Goal: Information Seeking & Learning: Learn about a topic

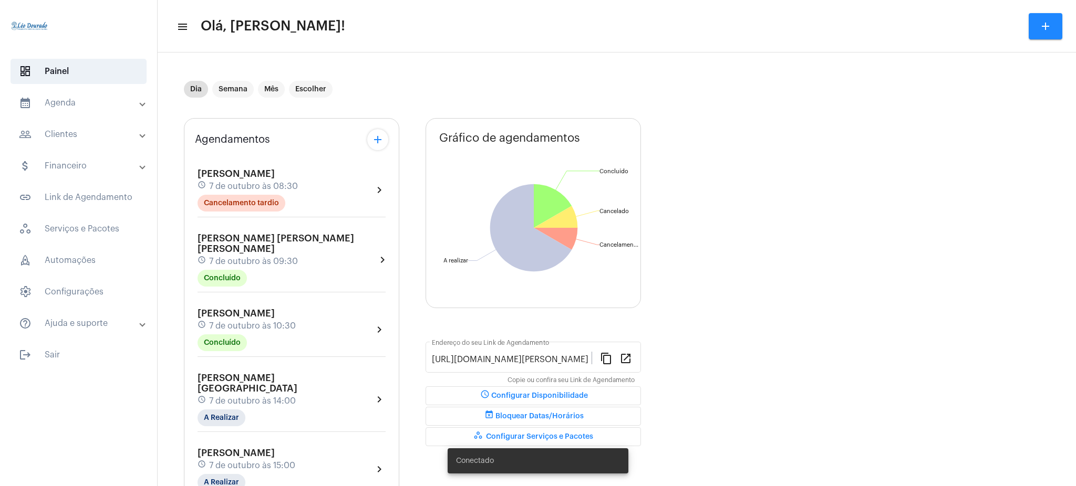
click at [96, 110] on mat-expansion-panel-header "calendar_month_outlined Agenda" at bounding box center [81, 102] width 151 height 25
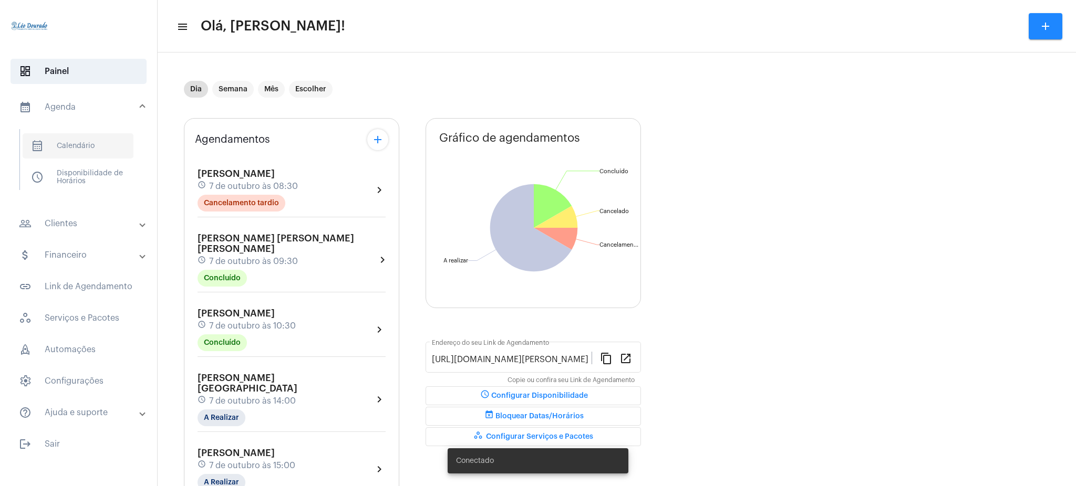
click at [85, 147] on span "calendar_month_outlined Calendário" at bounding box center [78, 145] width 111 height 25
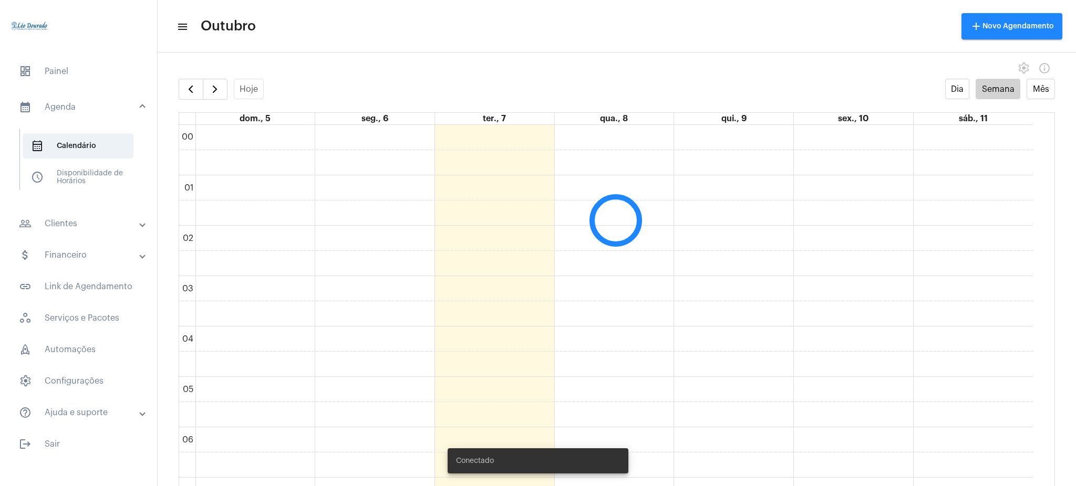
scroll to position [303, 0]
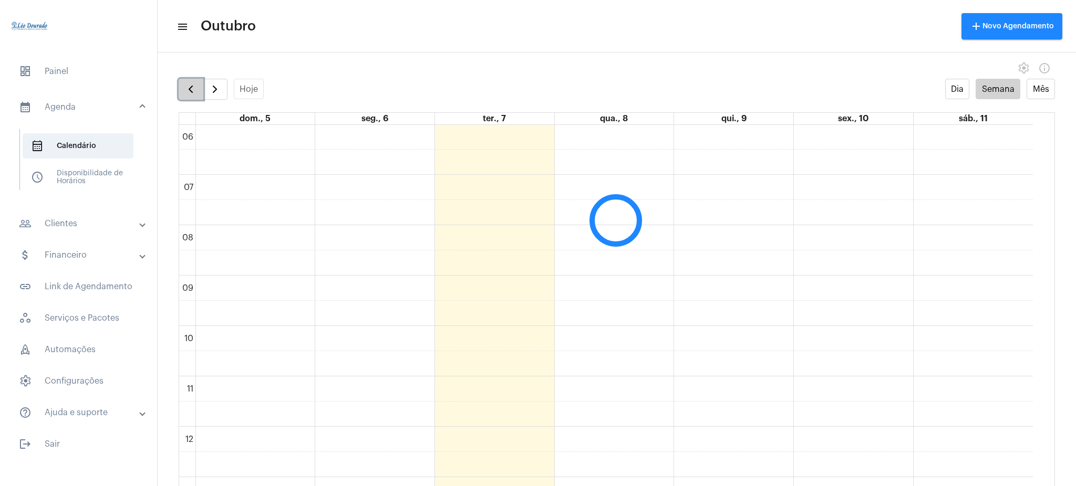
click at [188, 84] on span "button" at bounding box center [190, 89] width 13 height 13
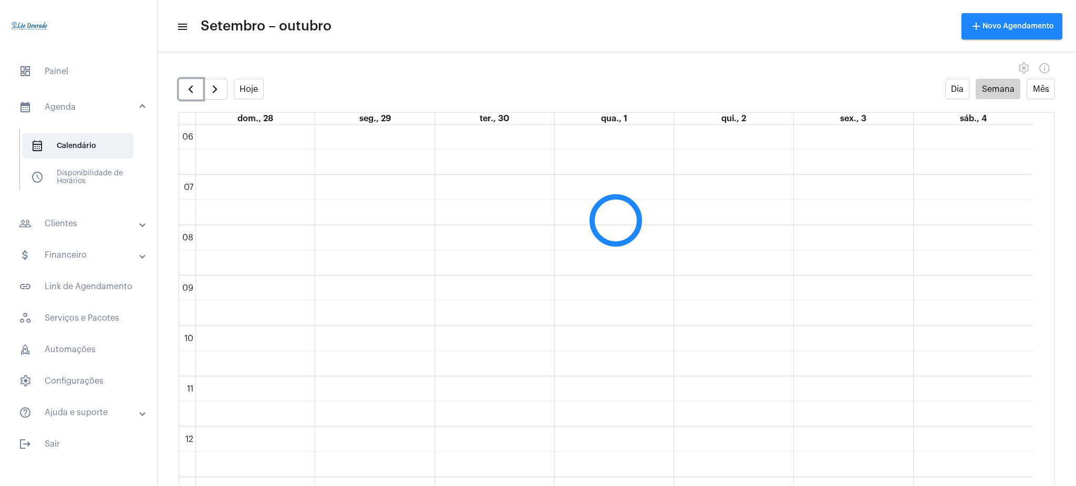
scroll to position [304, 0]
drag, startPoint x: 245, startPoint y: 78, endPoint x: 247, endPoint y: 90, distance: 12.4
click at [247, 90] on div "Hoje" at bounding box center [221, 89] width 85 height 21
click at [247, 90] on button "Hoje" at bounding box center [249, 89] width 30 height 20
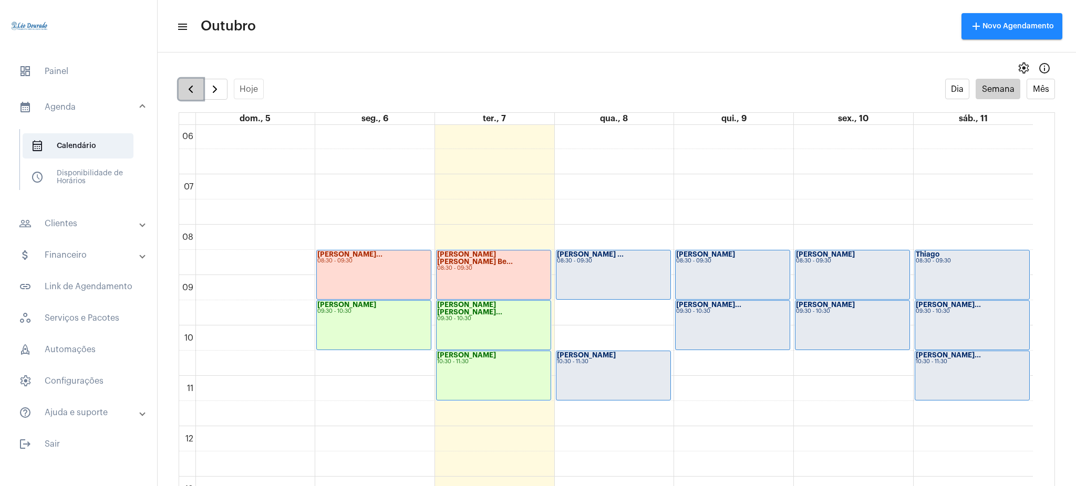
click at [191, 81] on button "button" at bounding box center [191, 89] width 25 height 21
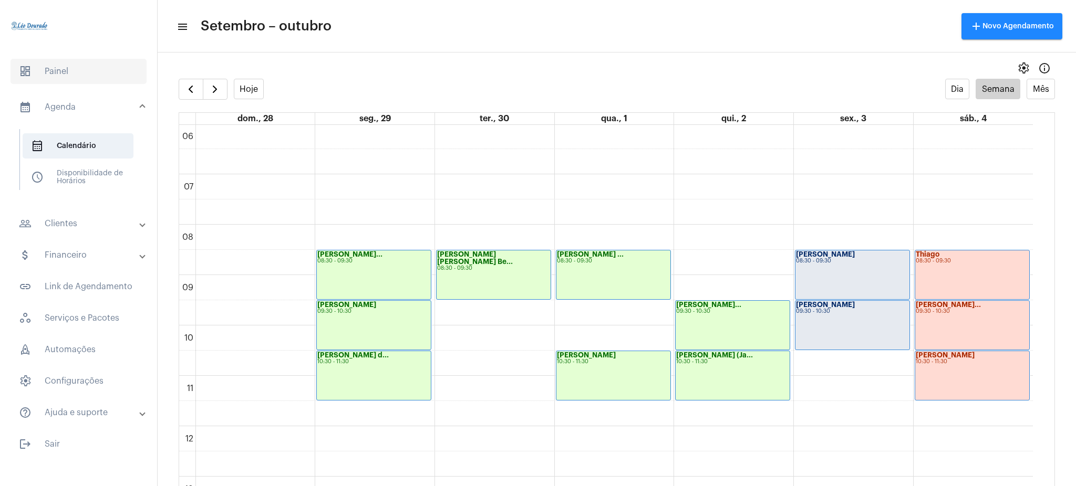
click at [68, 68] on span "dashboard Painel" at bounding box center [79, 71] width 136 height 25
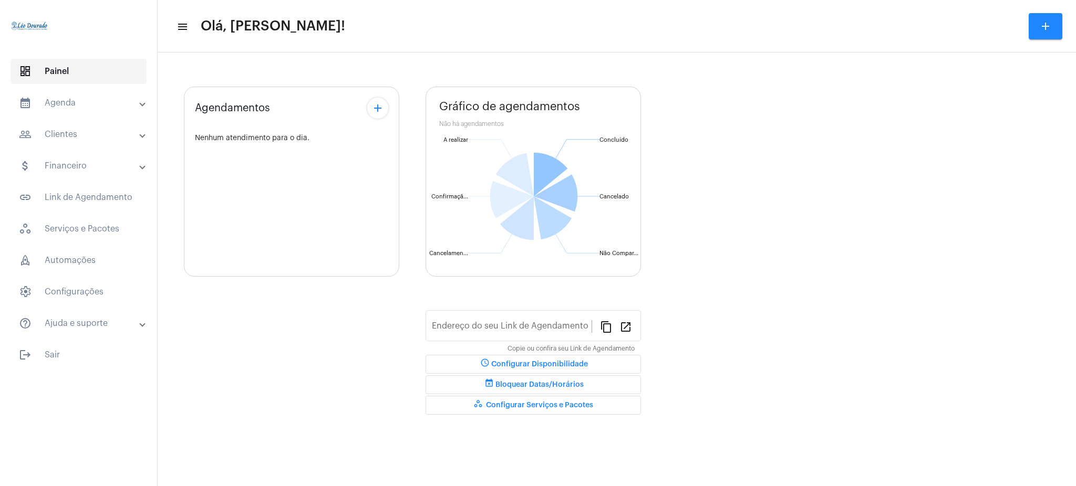
type input "[URL][DOMAIN_NAME][PERSON_NAME]"
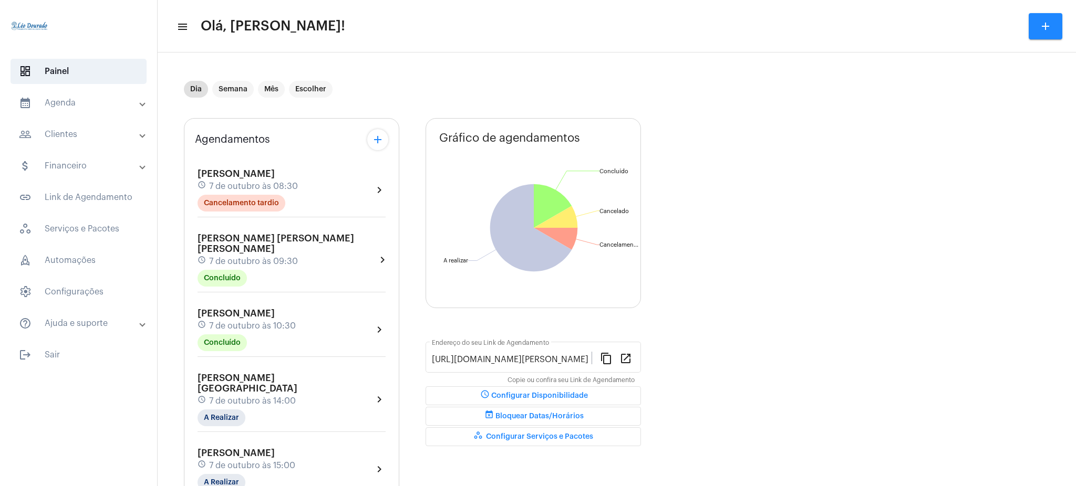
click at [79, 101] on mat-panel-title "calendar_month_outlined Agenda" at bounding box center [79, 103] width 121 height 13
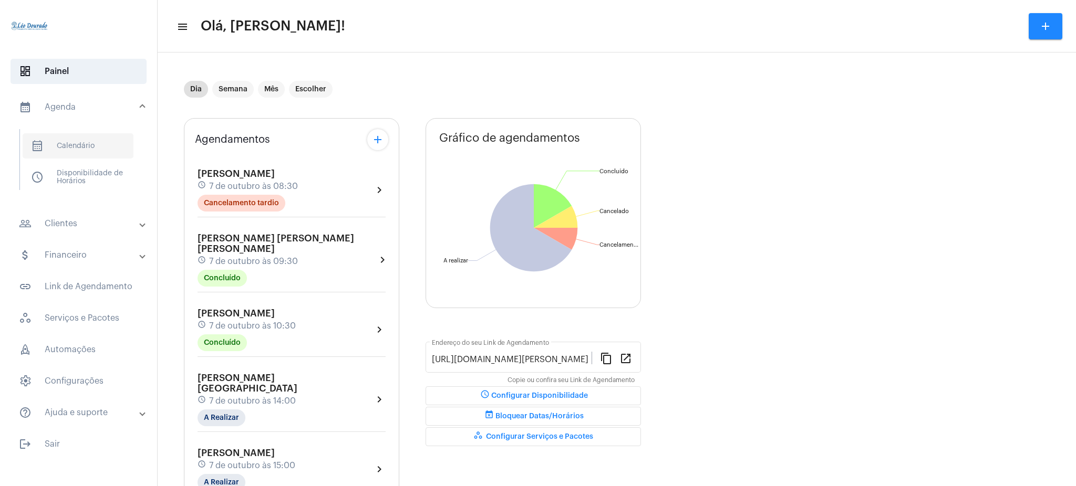
click at [88, 144] on span "calendar_month_outlined Calendário" at bounding box center [78, 145] width 111 height 25
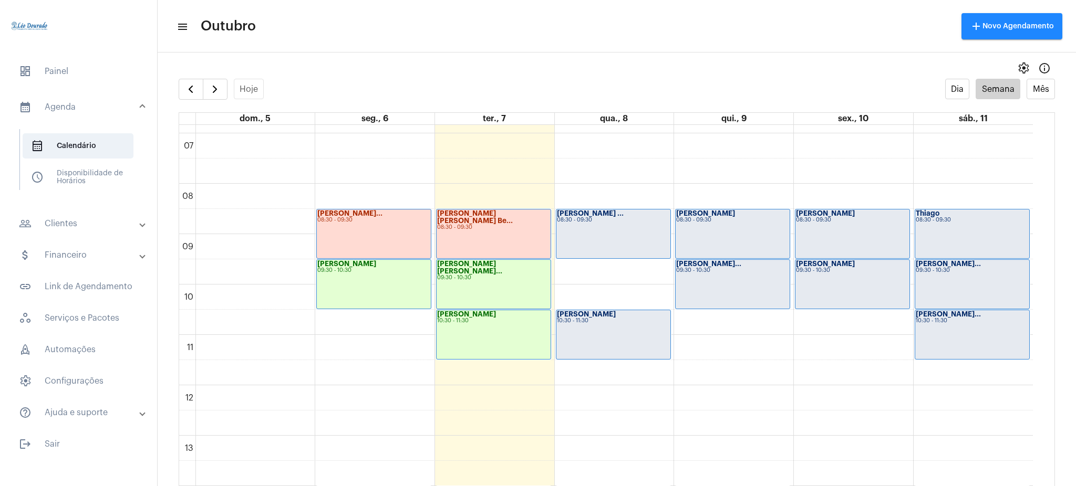
scroll to position [365, 0]
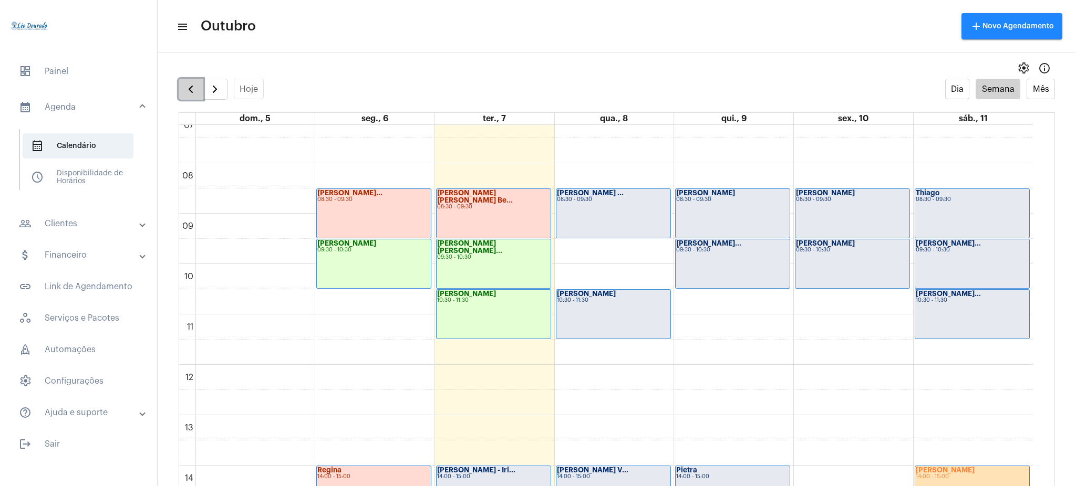
click at [195, 98] on button "button" at bounding box center [191, 89] width 25 height 21
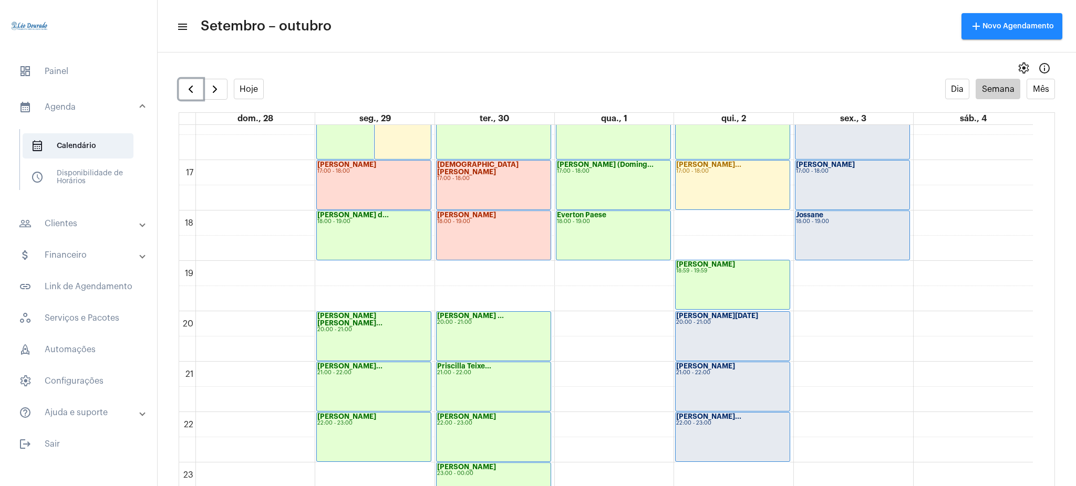
scroll to position [827, 0]
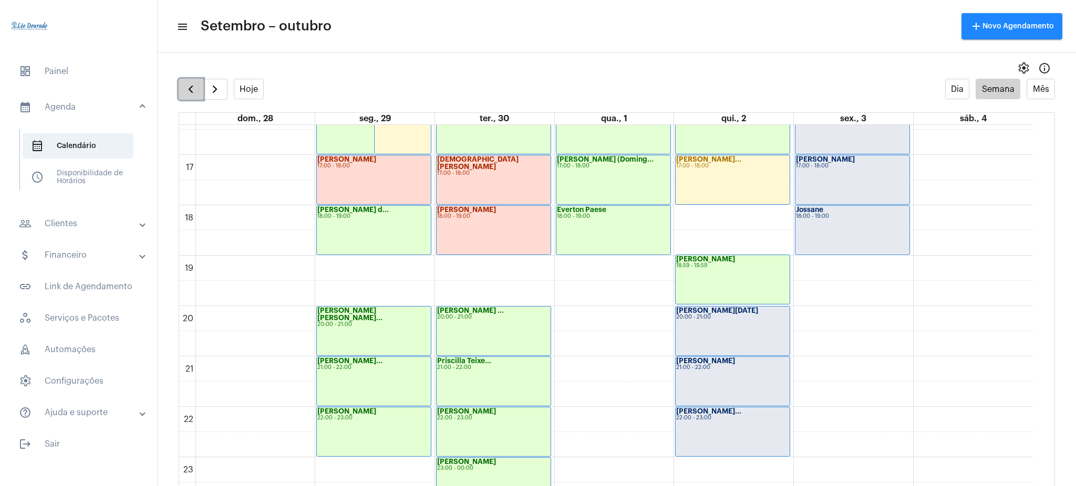
click at [190, 85] on span "button" at bounding box center [190, 89] width 13 height 13
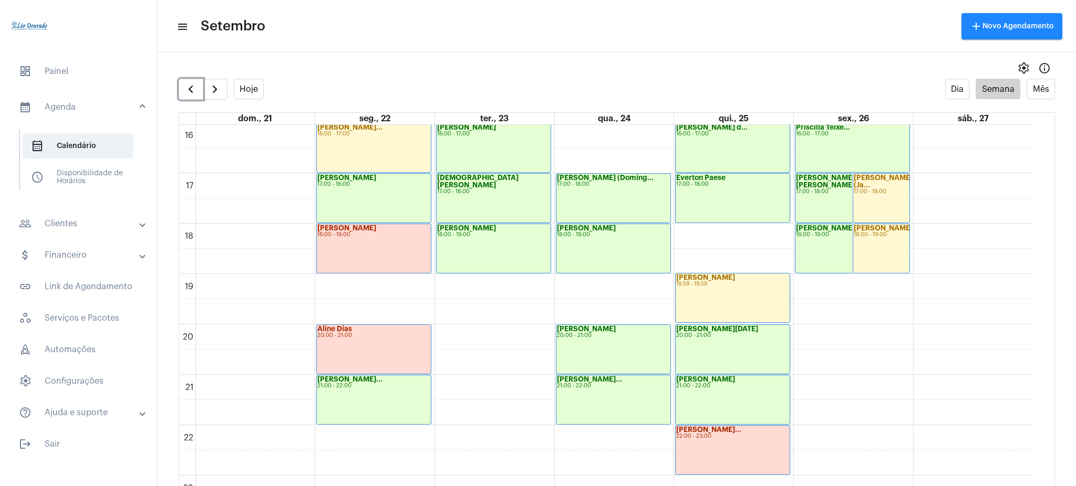
scroll to position [811, 0]
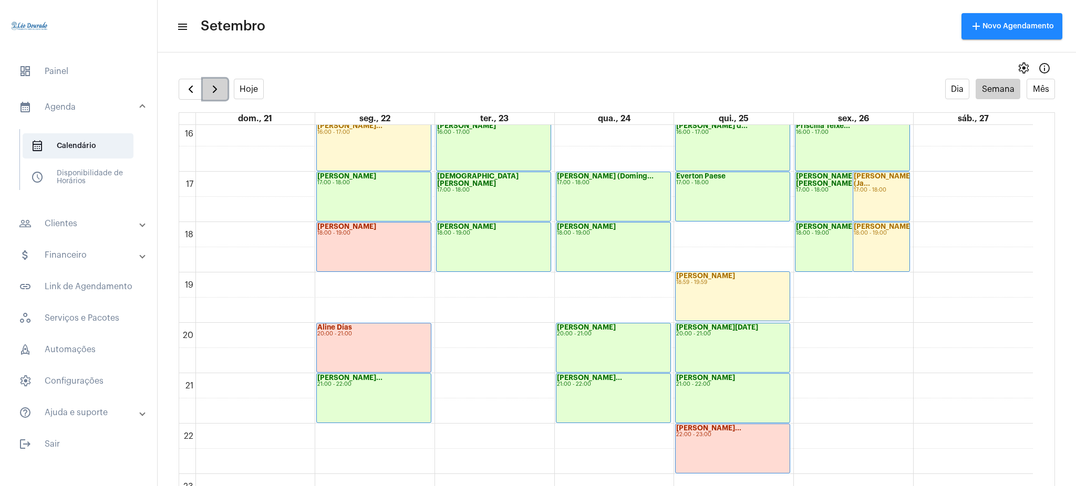
click at [211, 83] on span "button" at bounding box center [215, 89] width 13 height 13
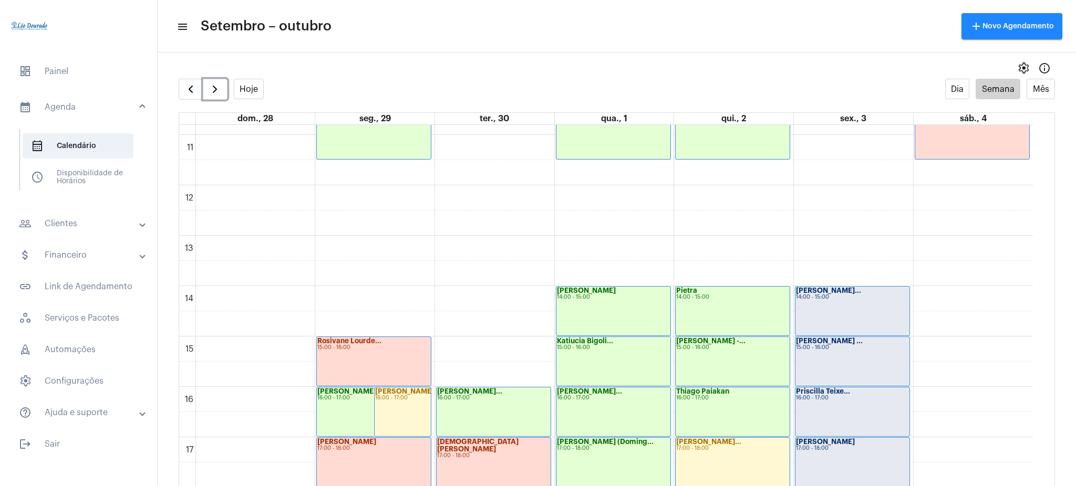
scroll to position [468, 0]
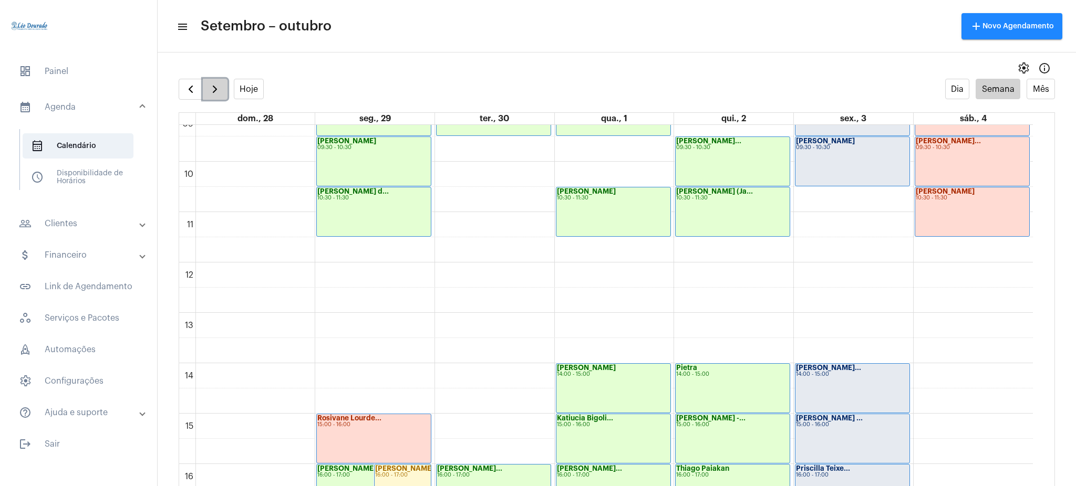
click at [204, 85] on button "button" at bounding box center [215, 89] width 25 height 21
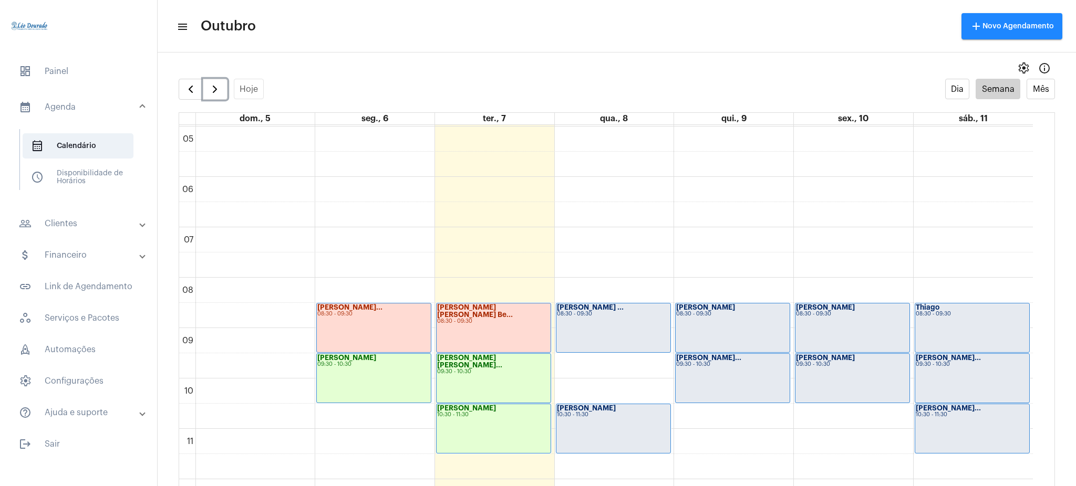
scroll to position [253, 0]
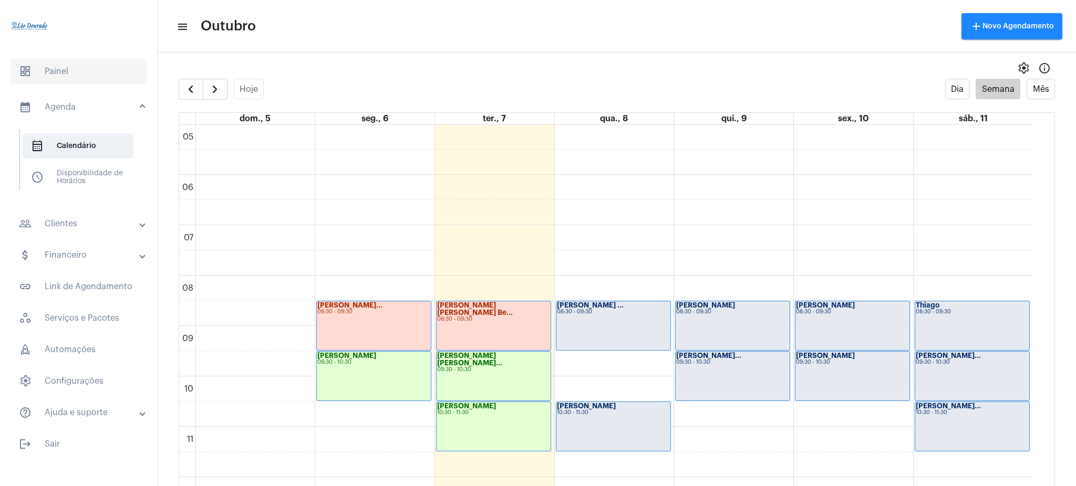
click at [69, 71] on span "dashboard Painel" at bounding box center [79, 71] width 136 height 25
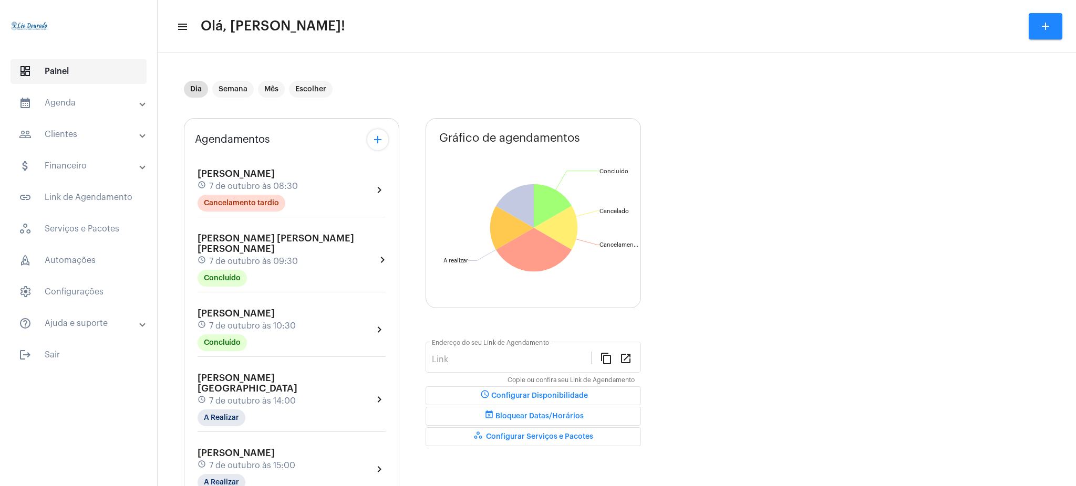
type input "[URL][DOMAIN_NAME][PERSON_NAME]"
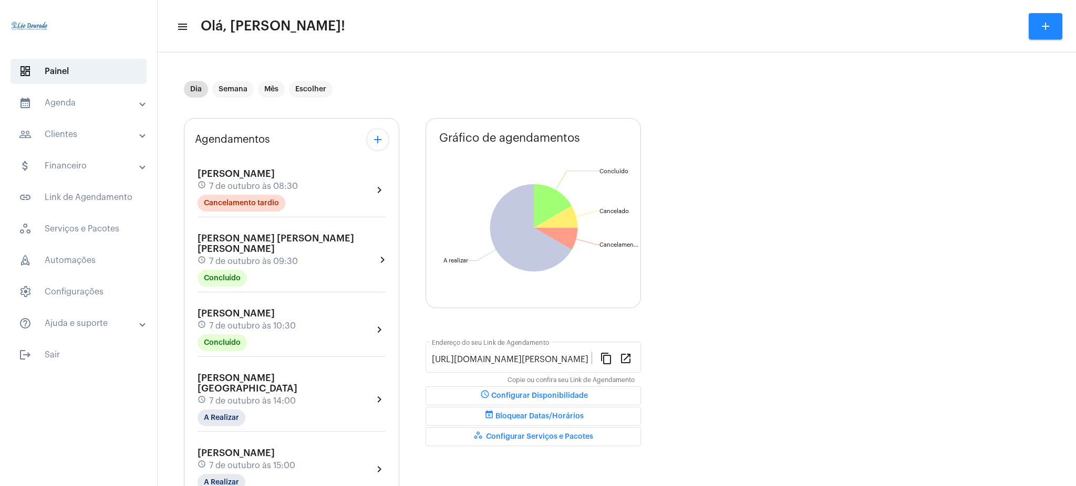
click at [103, 113] on mat-expansion-panel-header "calendar_month_outlined Agenda" at bounding box center [81, 102] width 151 height 25
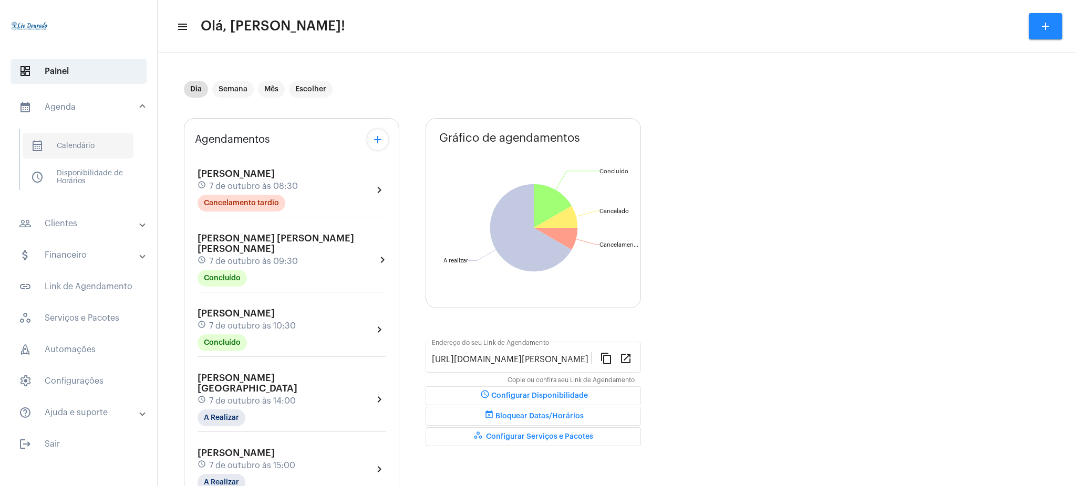
click at [97, 148] on span "calendar_month_outlined Calendário" at bounding box center [78, 145] width 111 height 25
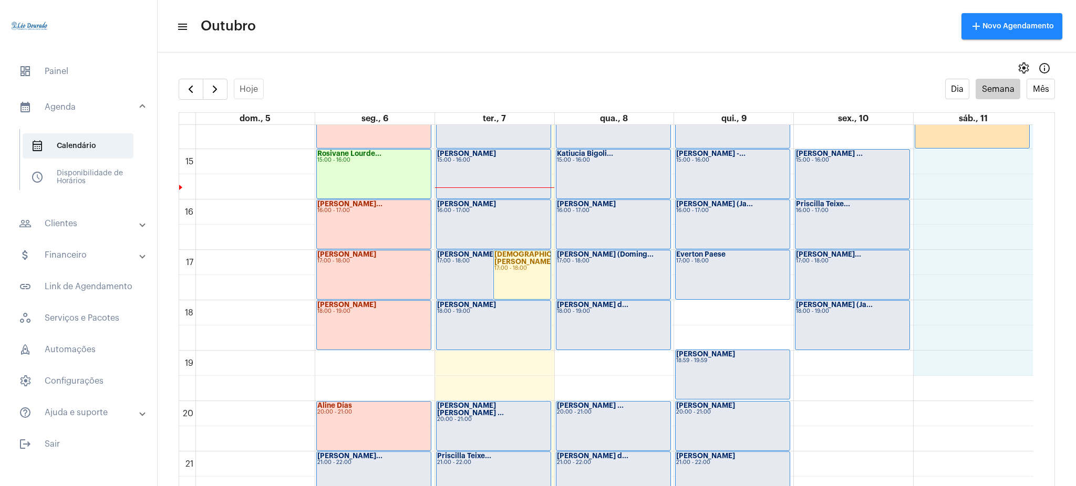
scroll to position [725, 0]
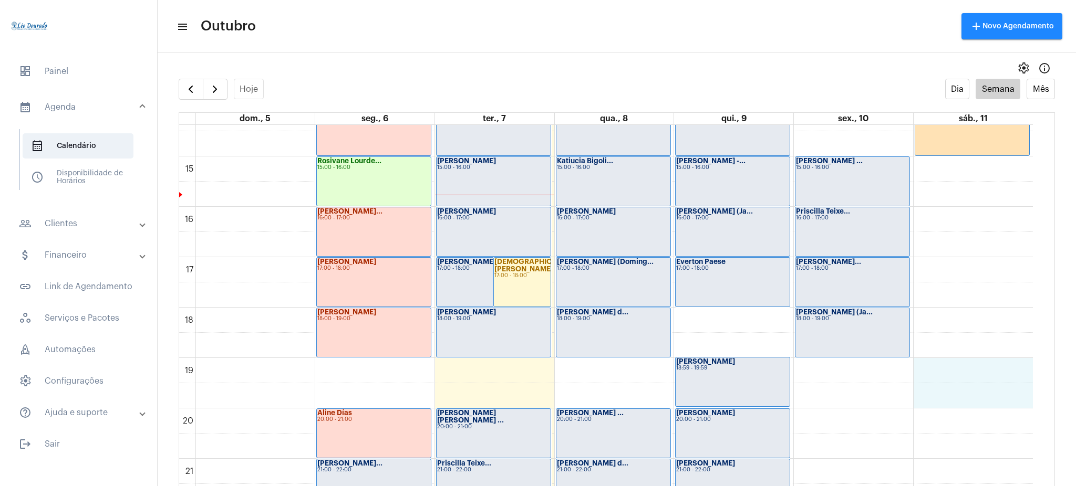
drag, startPoint x: 1031, startPoint y: 367, endPoint x: 1043, endPoint y: 411, distance: 46.3
click at [1043, 411] on div "00 01 02 03 04 05 06 07 08 09 10 11 12 13 14 15 16 17 18 19 20 21 22 23 [PERSON…" at bounding box center [616, 316] width 875 height 382
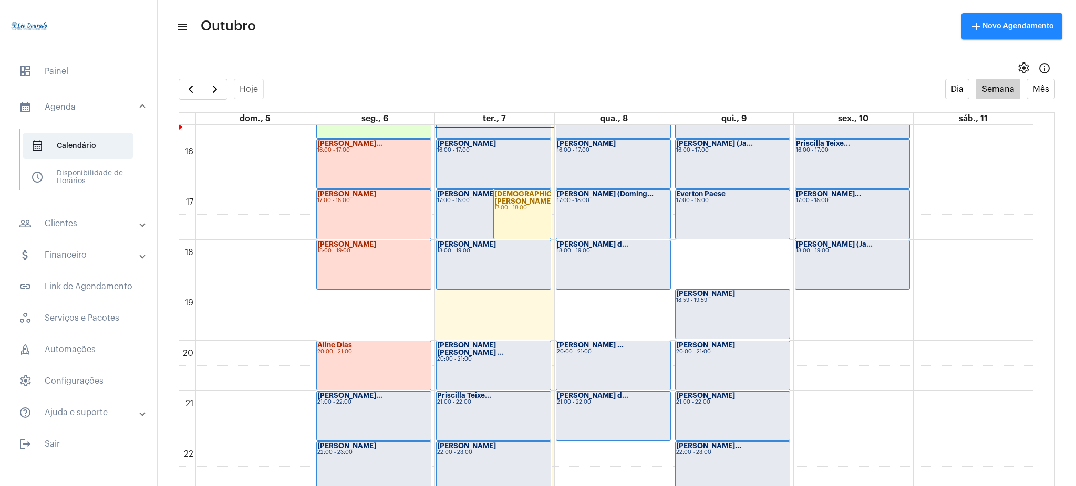
scroll to position [827, 0]
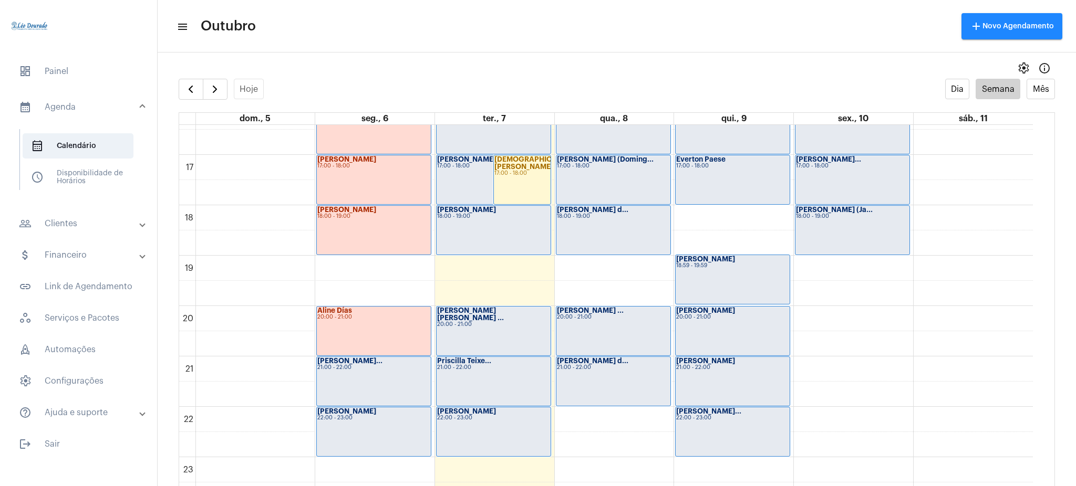
drag, startPoint x: 1032, startPoint y: 434, endPoint x: 1038, endPoint y: 432, distance: 5.9
click at [1038, 432] on div "00 01 02 03 04 05 06 07 08 09 10 11 12 13 14 15 16 17 18 19 20 21 22 23 [PERSON…" at bounding box center [616, 316] width 875 height 382
click at [189, 83] on span "button" at bounding box center [190, 89] width 13 height 13
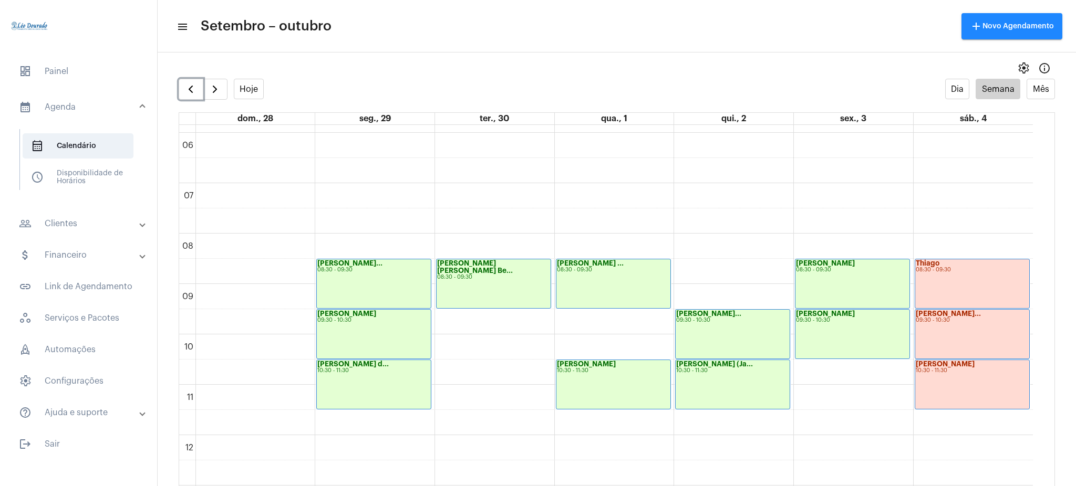
scroll to position [293, 0]
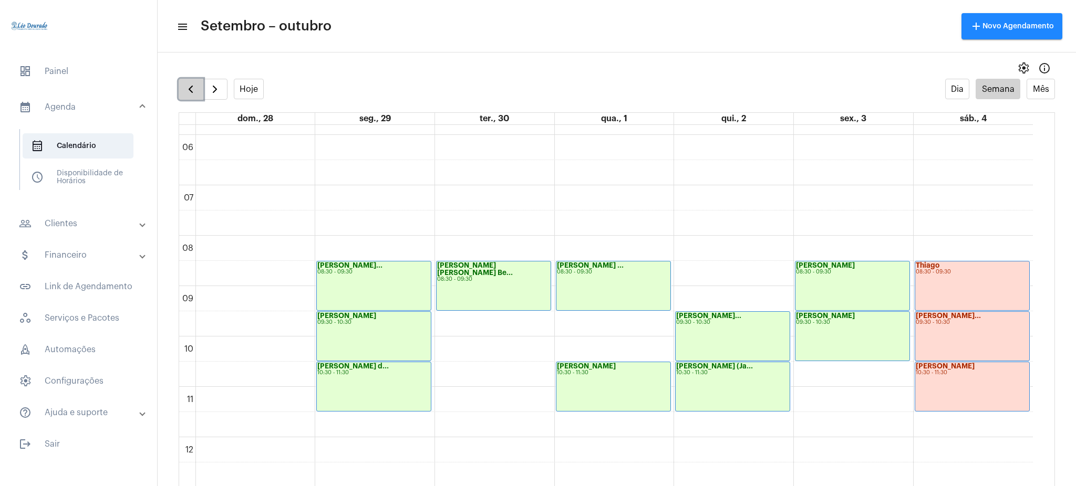
click at [195, 83] on span "button" at bounding box center [190, 89] width 13 height 13
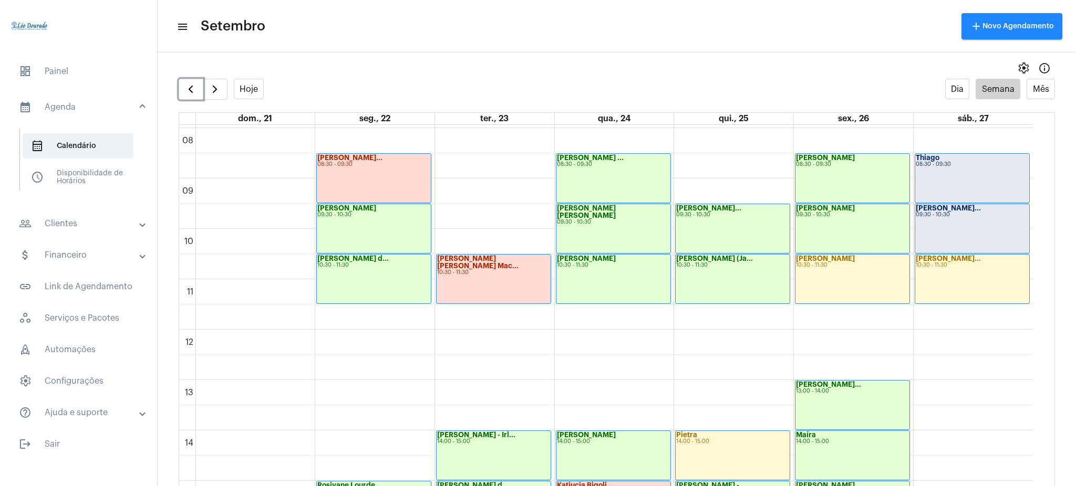
scroll to position [307, 0]
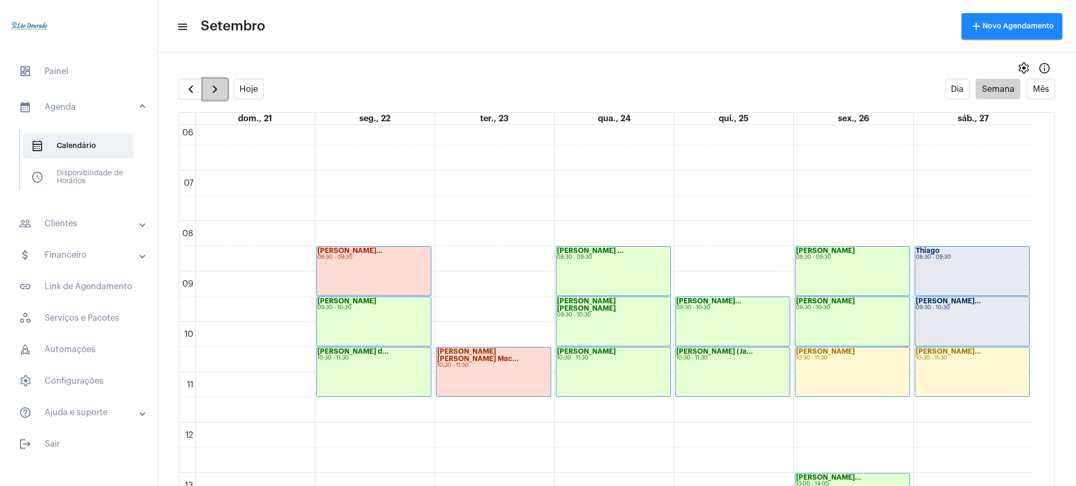
click at [220, 89] on span "button" at bounding box center [215, 89] width 13 height 13
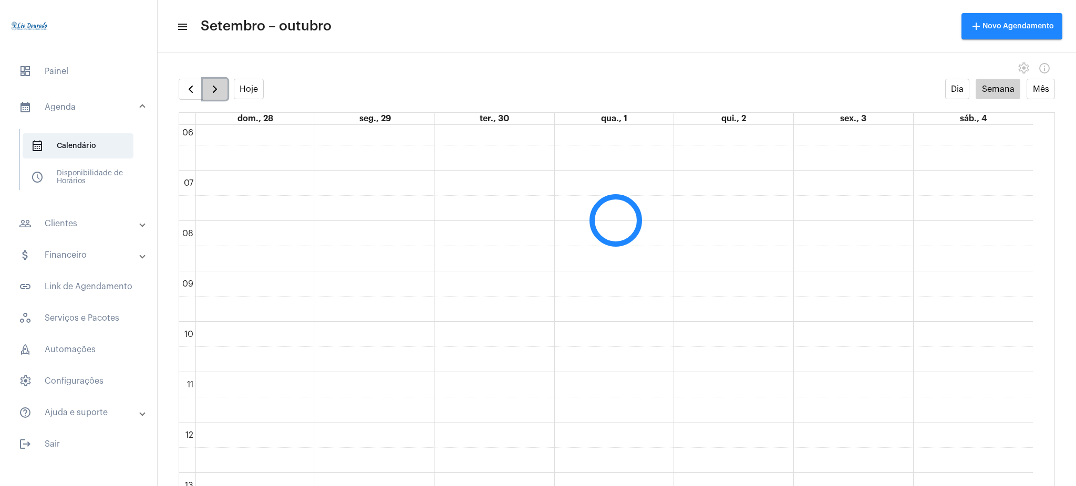
scroll to position [304, 0]
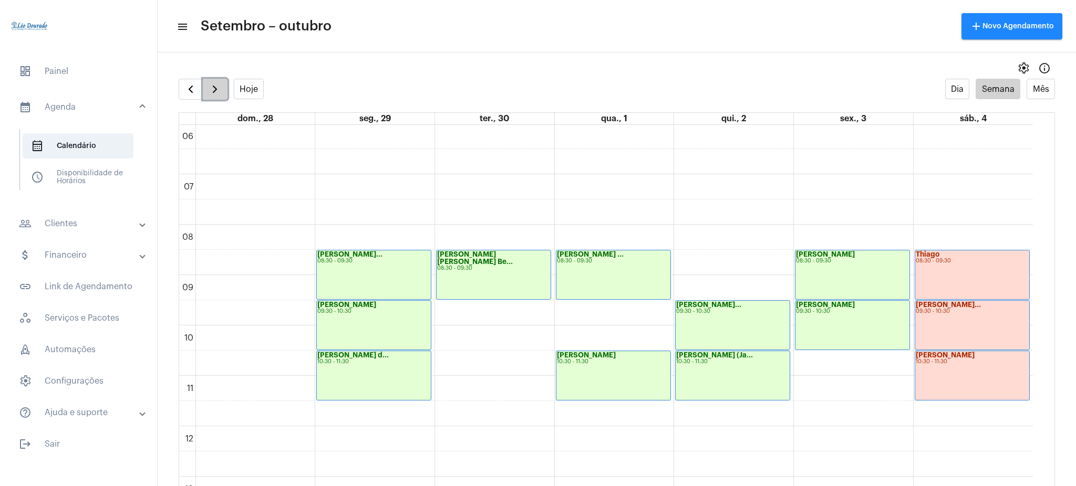
click at [220, 89] on span "button" at bounding box center [215, 89] width 13 height 13
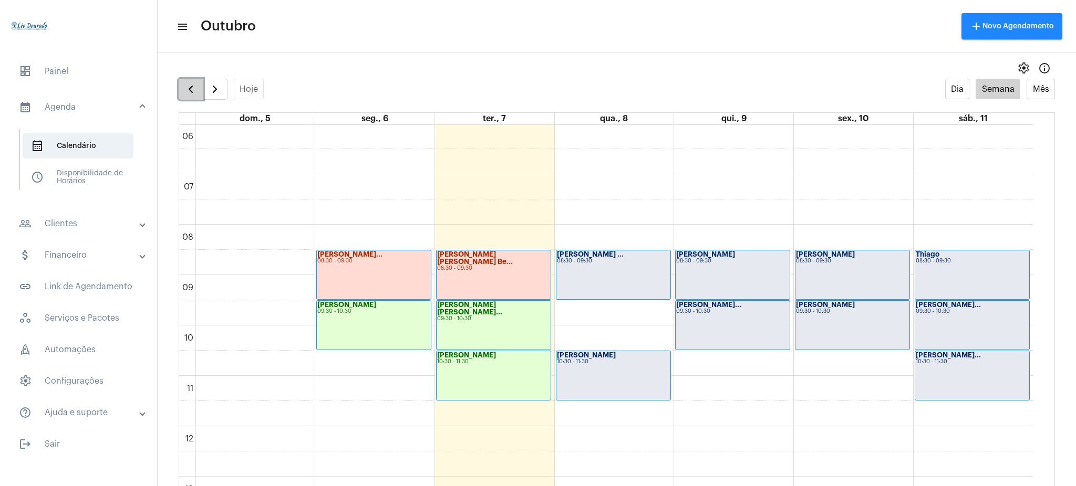
click at [187, 97] on button "button" at bounding box center [191, 89] width 25 height 21
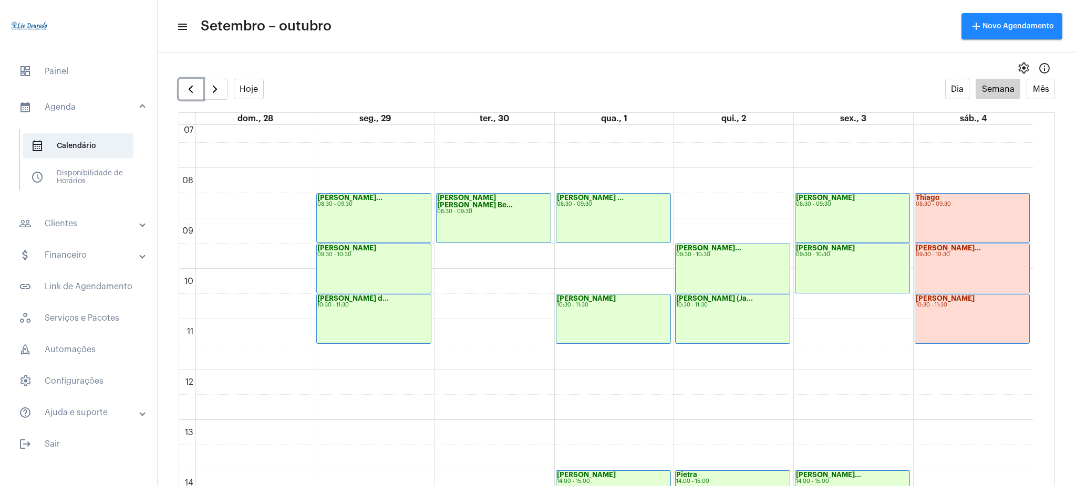
scroll to position [326, 0]
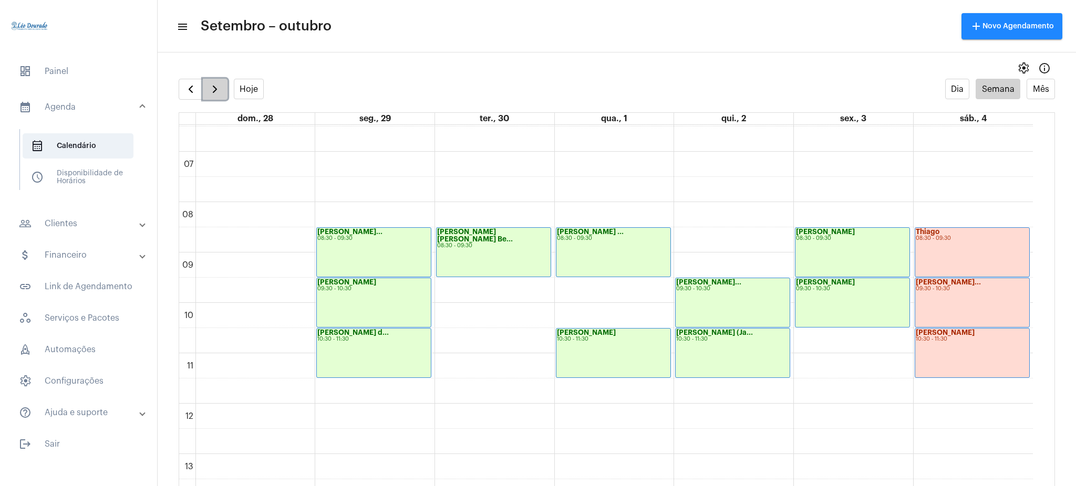
click at [211, 85] on span "button" at bounding box center [215, 89] width 13 height 13
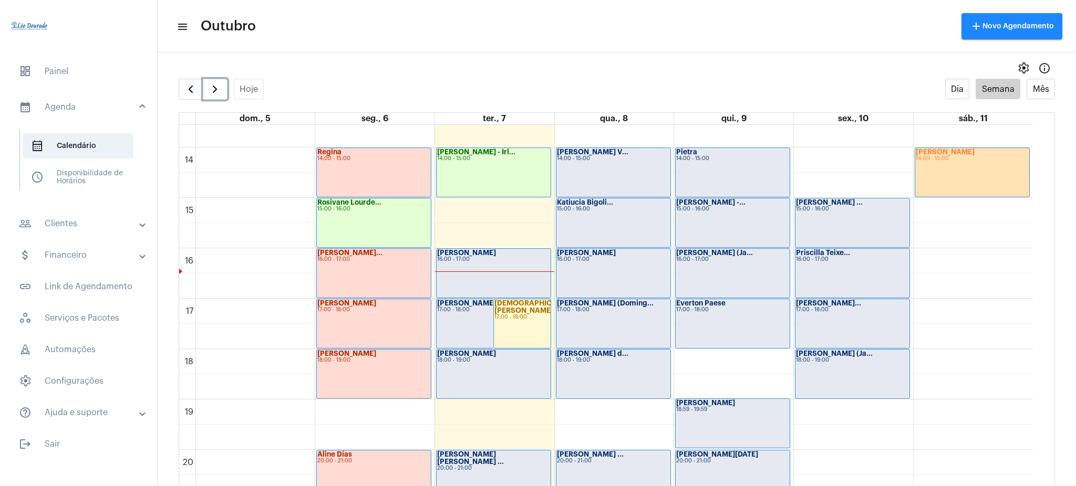
scroll to position [659, 0]
